Goal: Information Seeking & Learning: Learn about a topic

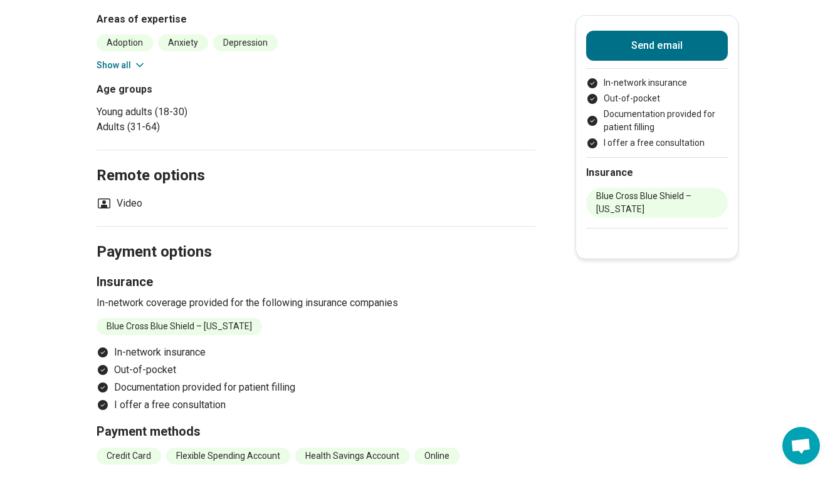
scroll to position [313, 0]
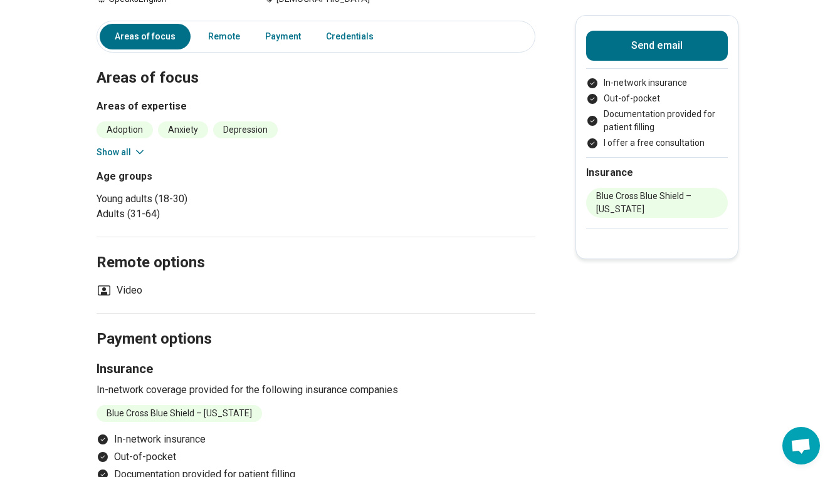
click at [150, 153] on div "Adoption Anxiety Depression Life Transitions Perfectionism Relationship(s) with…" at bounding box center [315, 141] width 439 height 38
click at [140, 152] on icon at bounding box center [139, 152] width 13 height 13
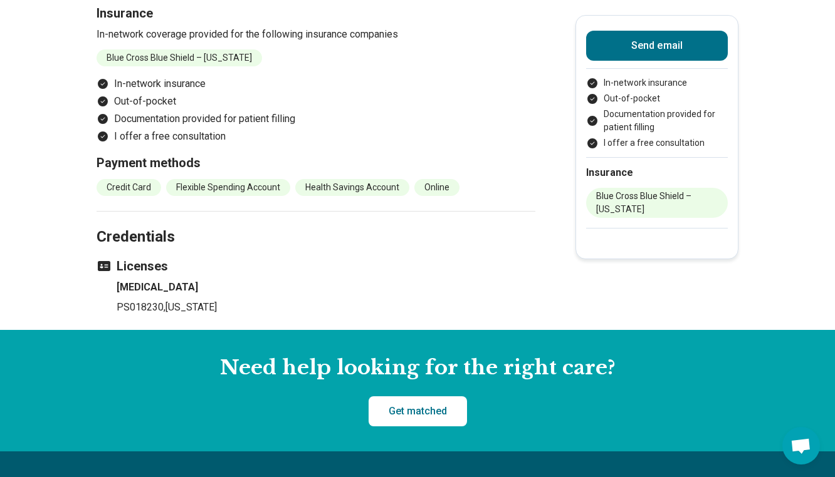
scroll to position [752, 0]
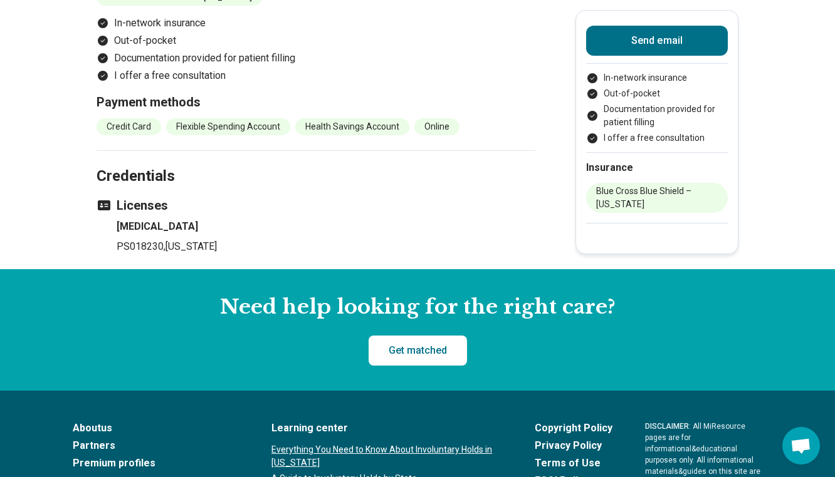
click at [338, 284] on aside "Need help looking for the right care? Get matched" at bounding box center [417, 330] width 835 height 122
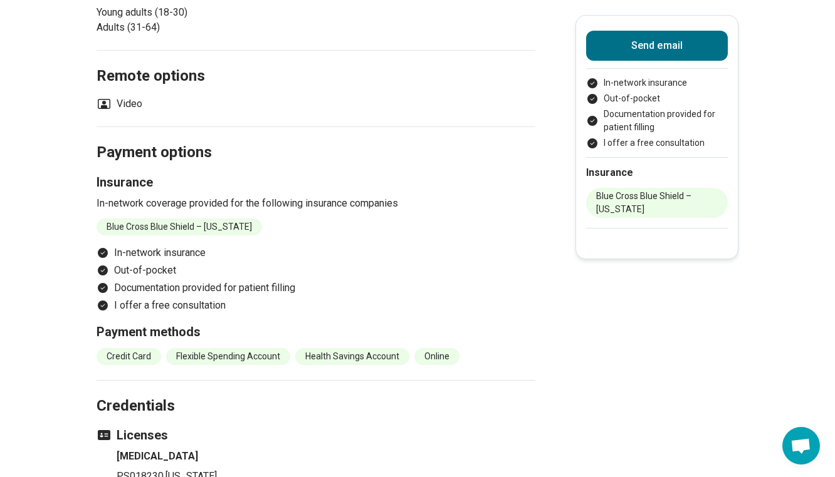
scroll to position [501, 0]
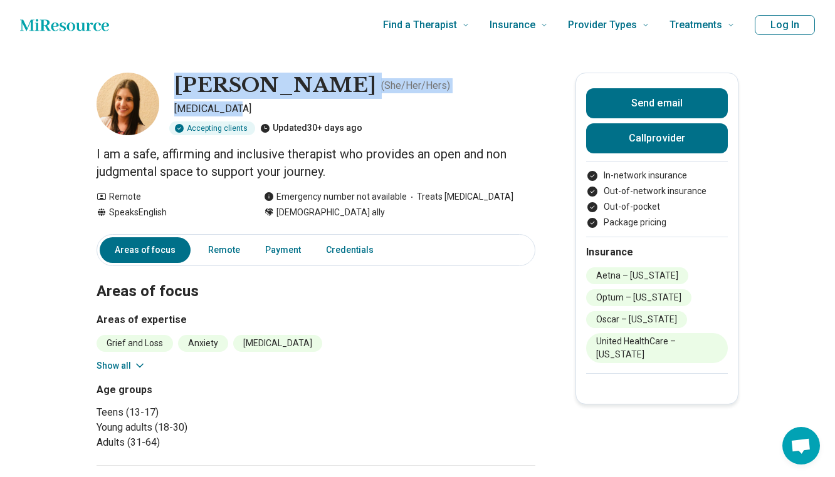
drag, startPoint x: 338, startPoint y: 118, endPoint x: 358, endPoint y: 58, distance: 63.4
click at [338, 118] on div "[PERSON_NAME] ( She/Her/Hers ) [MEDICAL_DATA] Accepting clients Updated 30+ day…" at bounding box center [315, 104] width 439 height 63
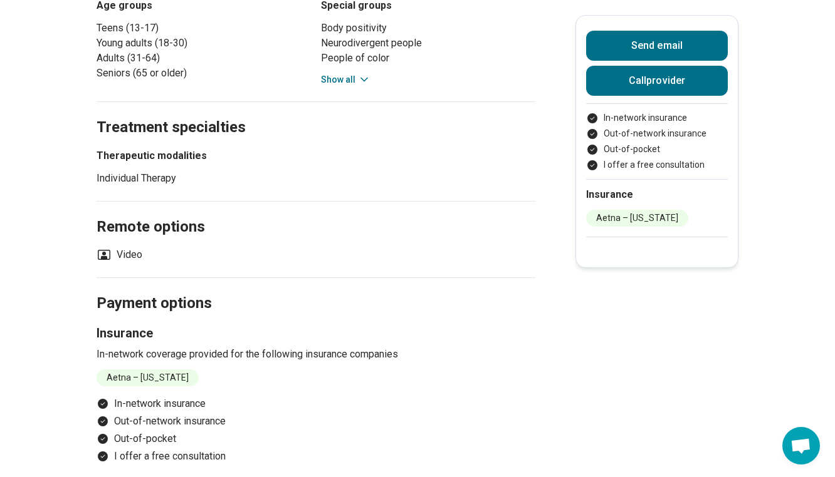
scroll to position [877, 0]
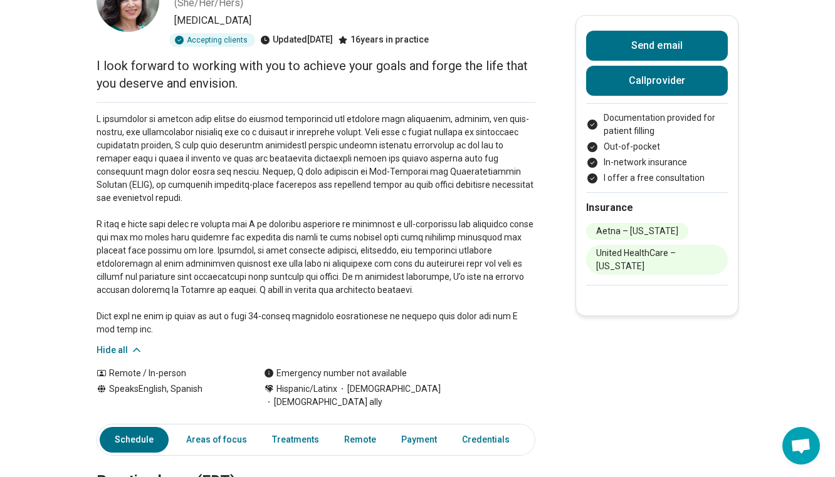
scroll to position [125, 0]
